Goal: Information Seeking & Learning: Understand process/instructions

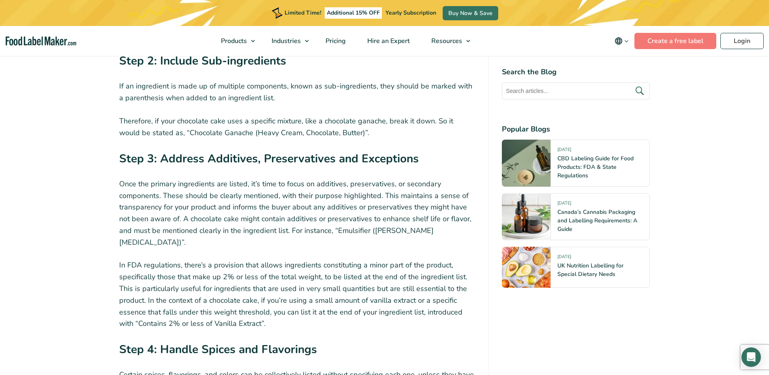
scroll to position [2230, 0]
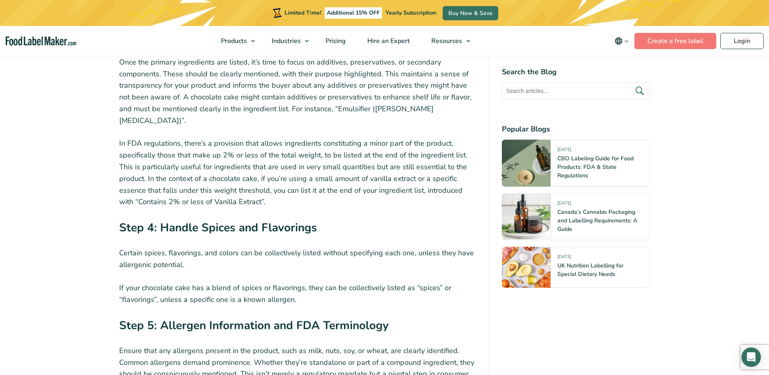
click at [120, 247] on p "Certain spices, flavorings, and colors can be collectively listed without speci…" at bounding box center [297, 259] width 357 height 24
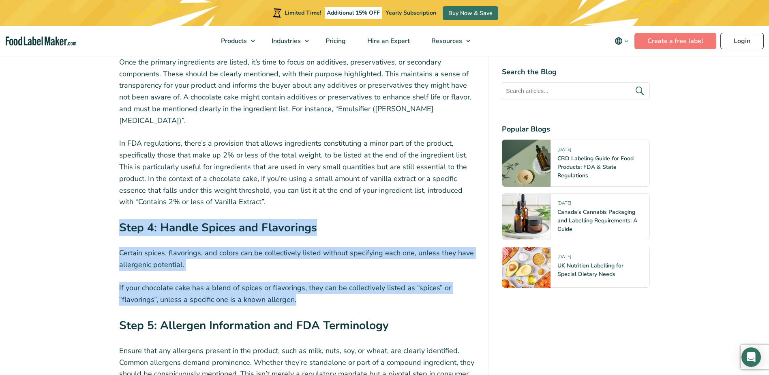
drag, startPoint x: 117, startPoint y: 194, endPoint x: 415, endPoint y: 269, distance: 307.8
click at [415, 269] on div "Crafting an ingredient list for your food product is an intricate dance between…" at bounding box center [384, 14] width 543 height 3819
copy div "Step 4: Handle Spices and Flavorings Certain spices, flavorings, and colors can…"
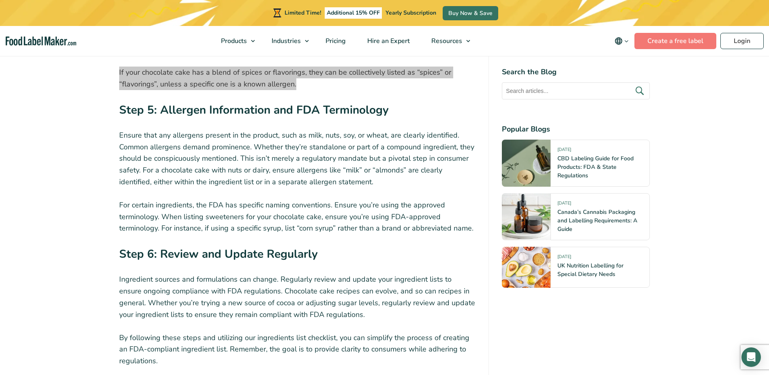
scroll to position [2393, 0]
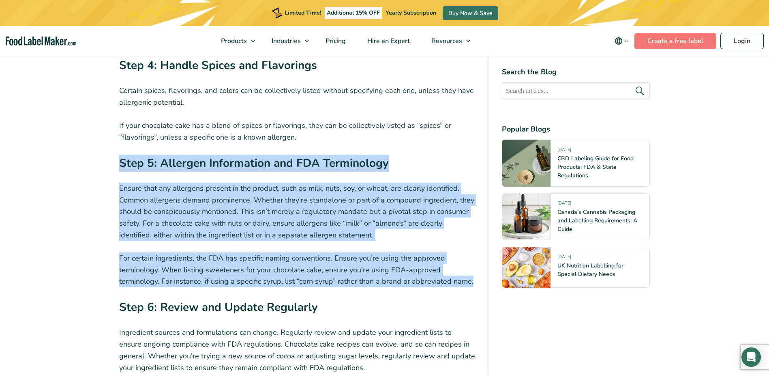
drag, startPoint x: 117, startPoint y: 129, endPoint x: 472, endPoint y: 253, distance: 376.2
copy div "Step 5: Allergen Information and FDA Terminology Ensure that any allergens pres…"
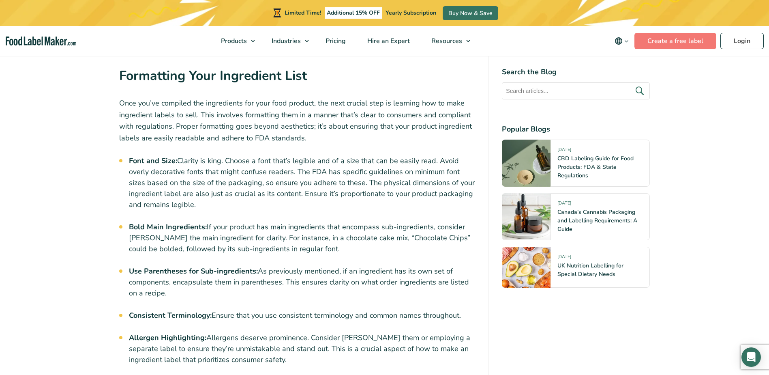
scroll to position [2798, 0]
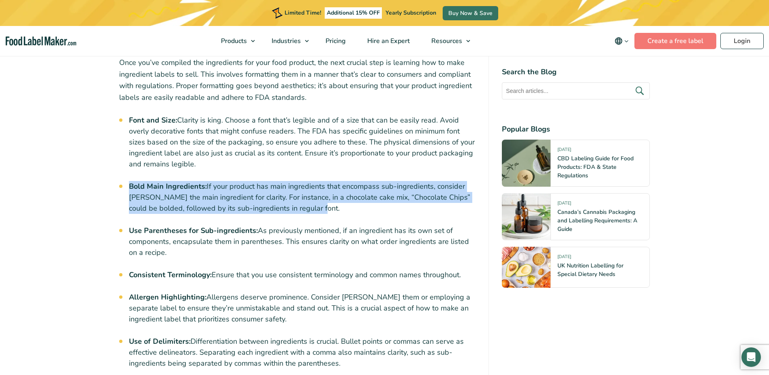
drag, startPoint x: 127, startPoint y: 154, endPoint x: 344, endPoint y: 180, distance: 218.2
copy li "Bold Main Ingredients: If your product has main ingredients that encompass sub-…"
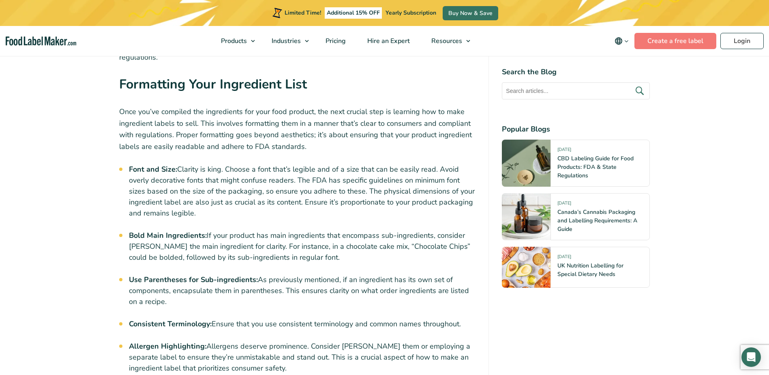
scroll to position [2595, 0]
